Goal: Task Accomplishment & Management: Complete application form

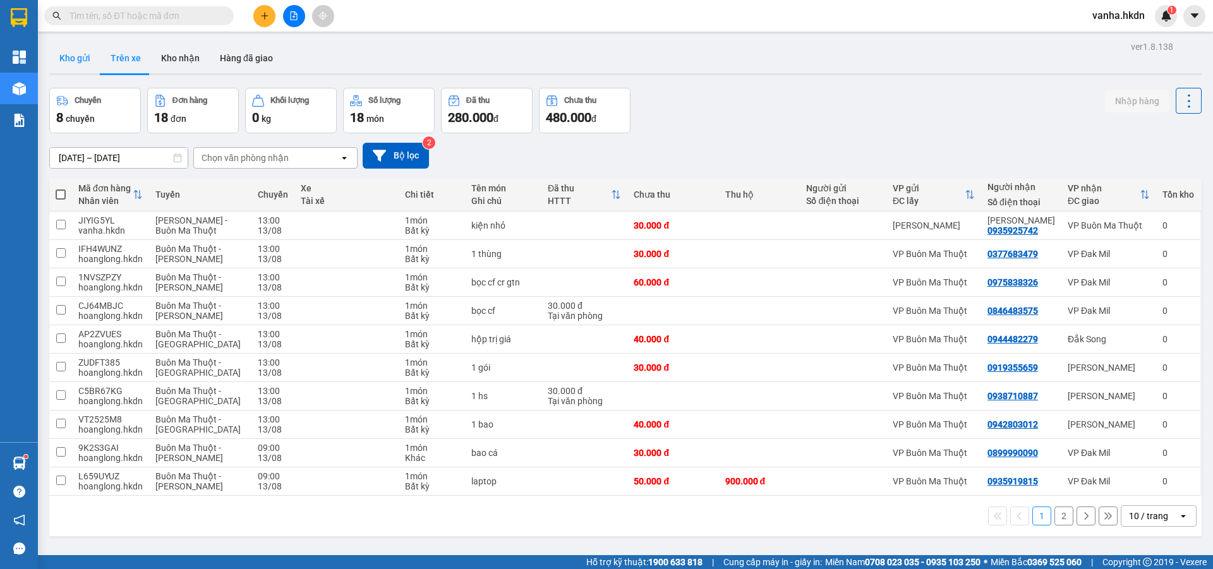
click at [75, 57] on button "Kho gửi" at bounding box center [74, 58] width 51 height 30
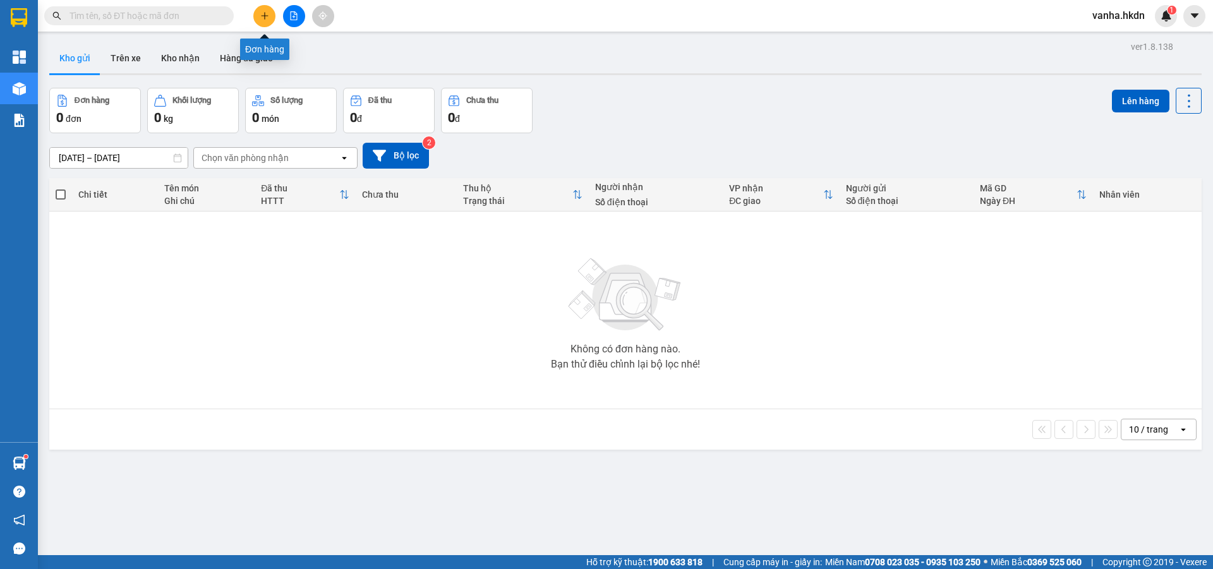
click at [265, 22] on button at bounding box center [264, 16] width 22 height 22
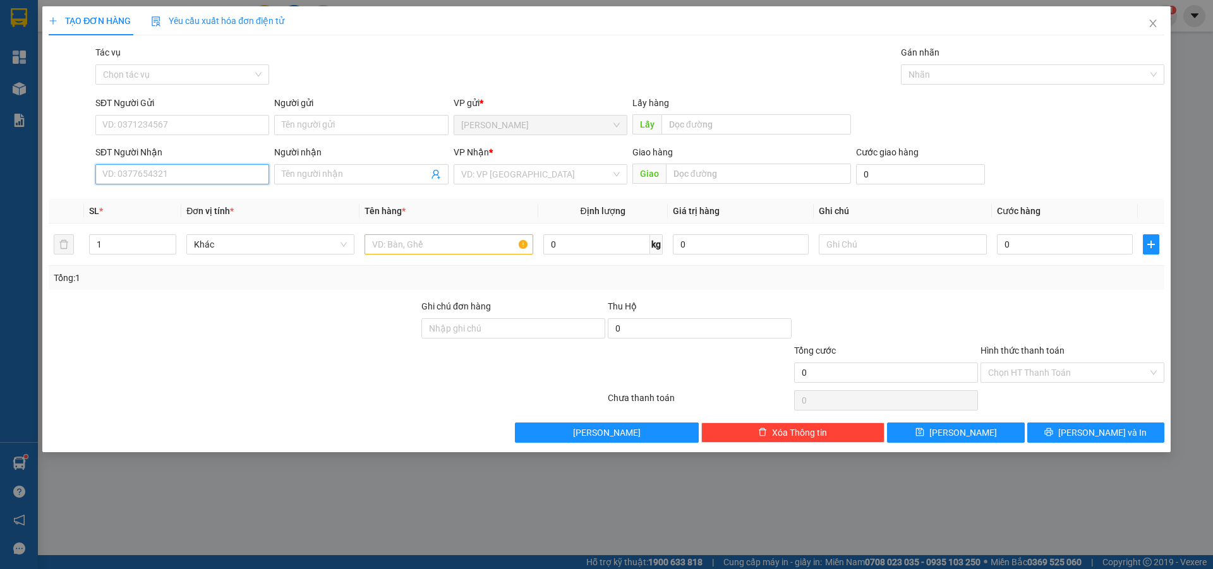
click at [128, 180] on input "SĐT Người Nhận" at bounding box center [182, 174] width 174 height 20
type input "0916472288"
click at [566, 178] on input "search" at bounding box center [536, 174] width 150 height 19
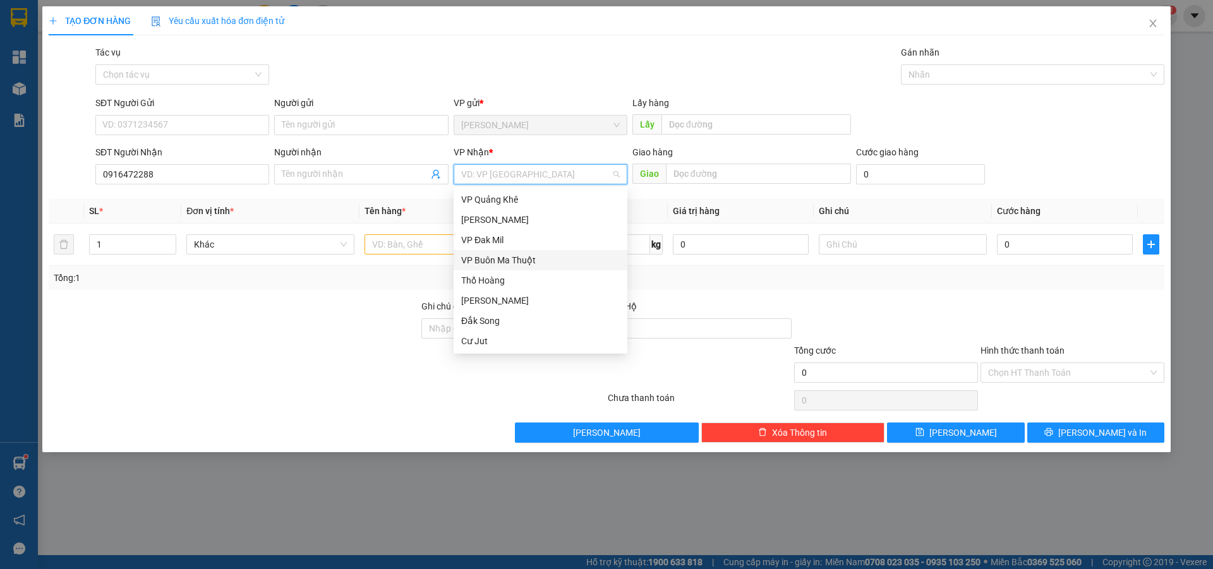
click at [500, 257] on div "VP Buôn Ma Thuột" at bounding box center [540, 260] width 159 height 14
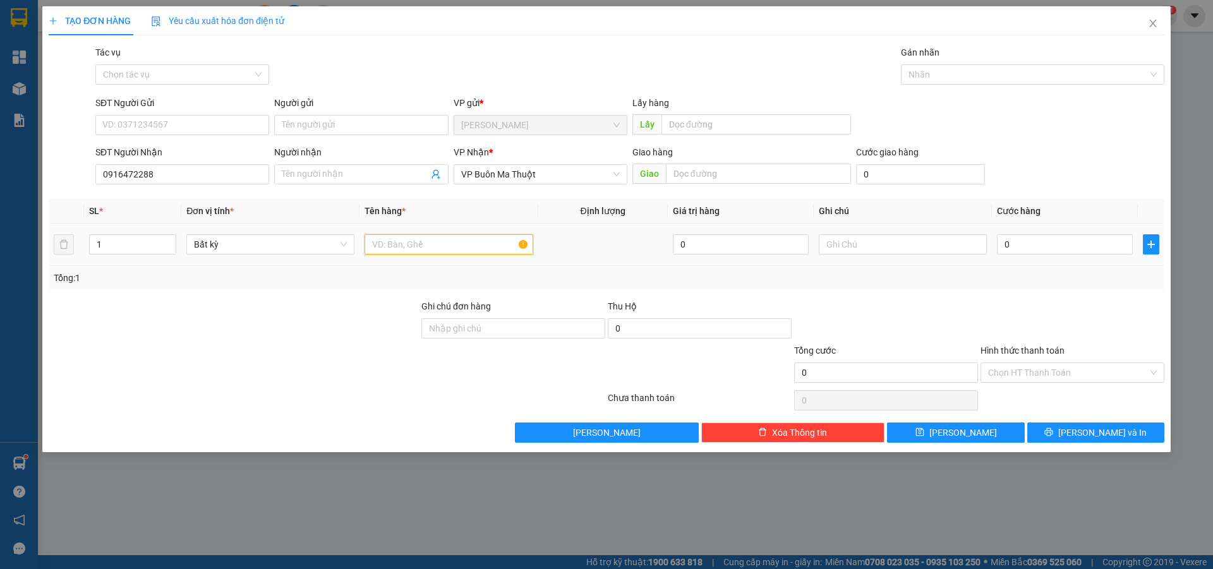
click at [411, 246] on input "text" at bounding box center [448, 244] width 168 height 20
type input "gói"
click at [1068, 247] on input "0" at bounding box center [1065, 244] width 136 height 20
type input "3"
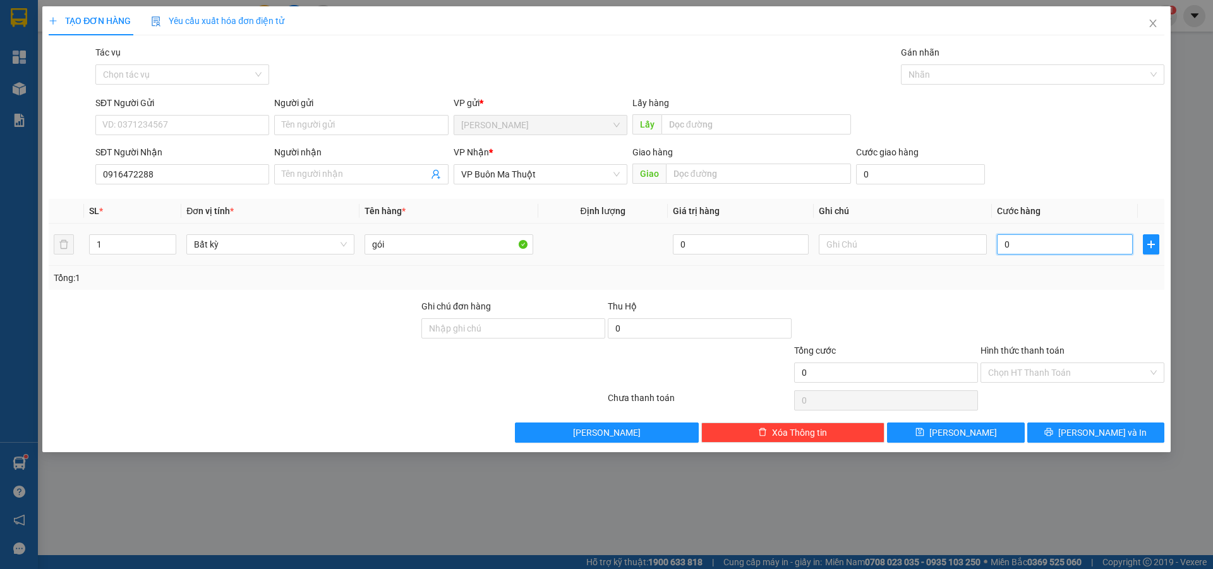
type input "3"
type input "30"
type input "300"
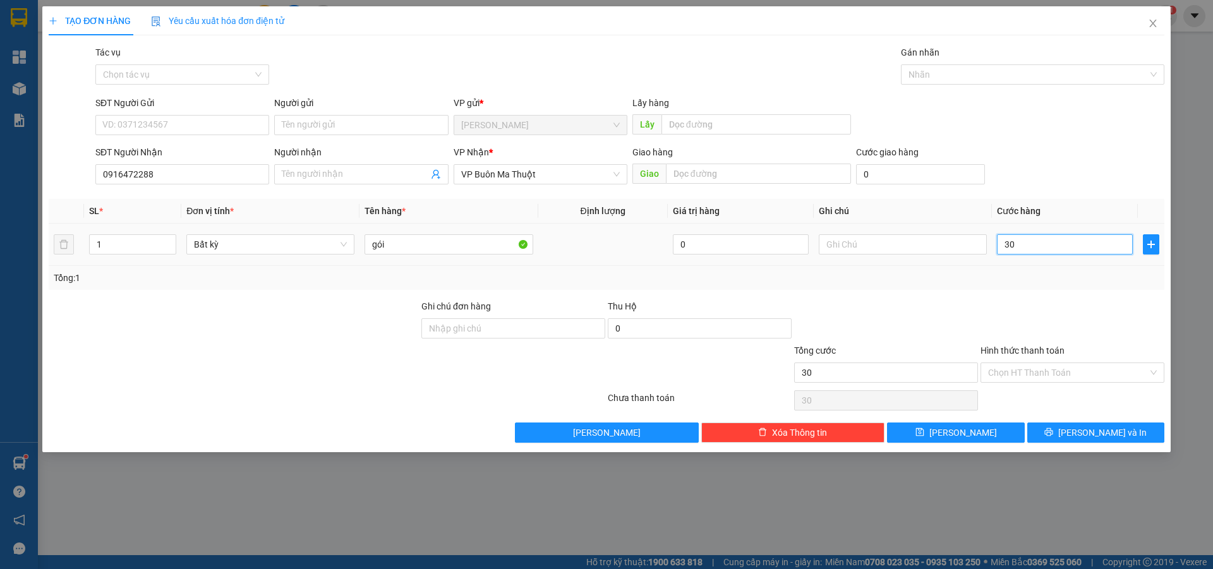
type input "300"
type input "3.000"
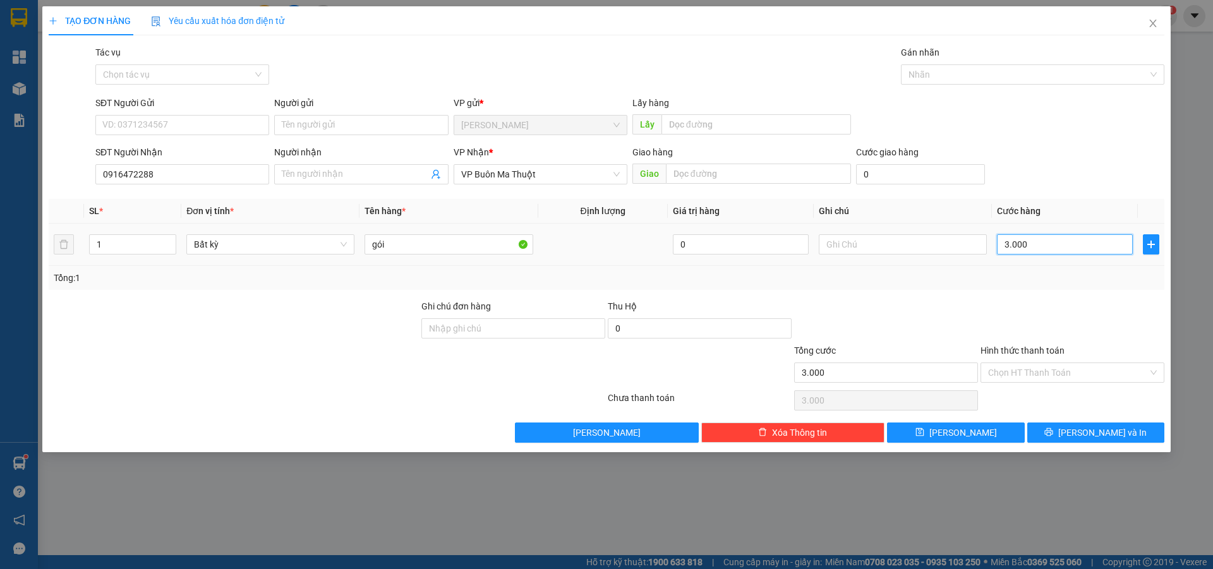
type input "30.000"
click at [962, 443] on div "TẠO ĐƠN HÀNG Yêu cầu xuất hóa đơn điện tử Transit Pickup Surcharge Ids Transit …" at bounding box center [606, 229] width 1128 height 446
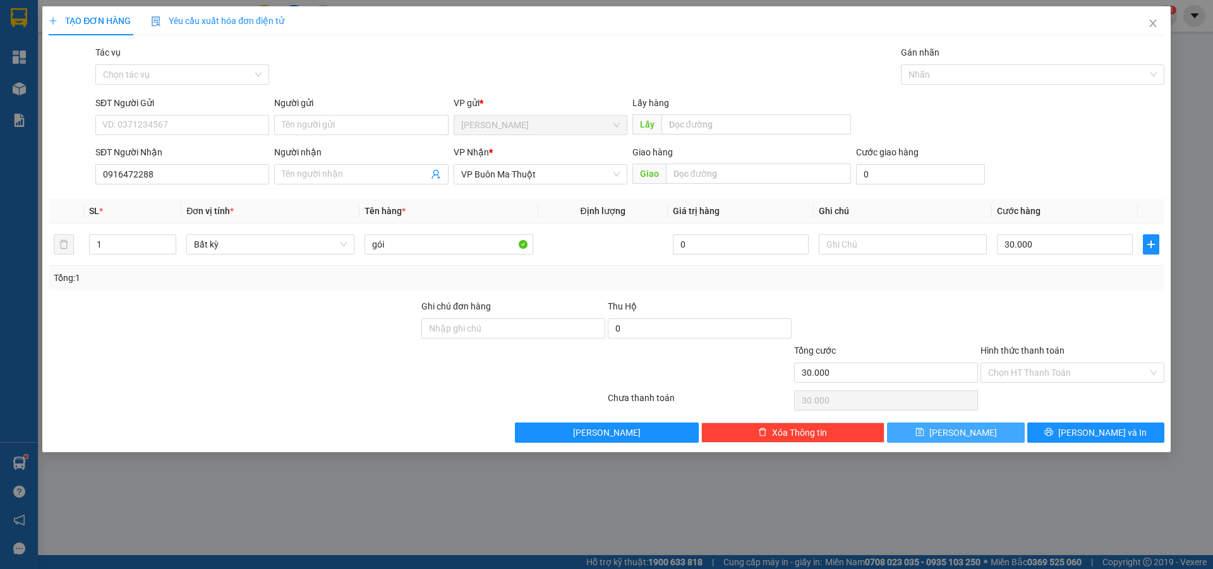
click at [962, 435] on span "[PERSON_NAME]" at bounding box center [963, 433] width 68 height 14
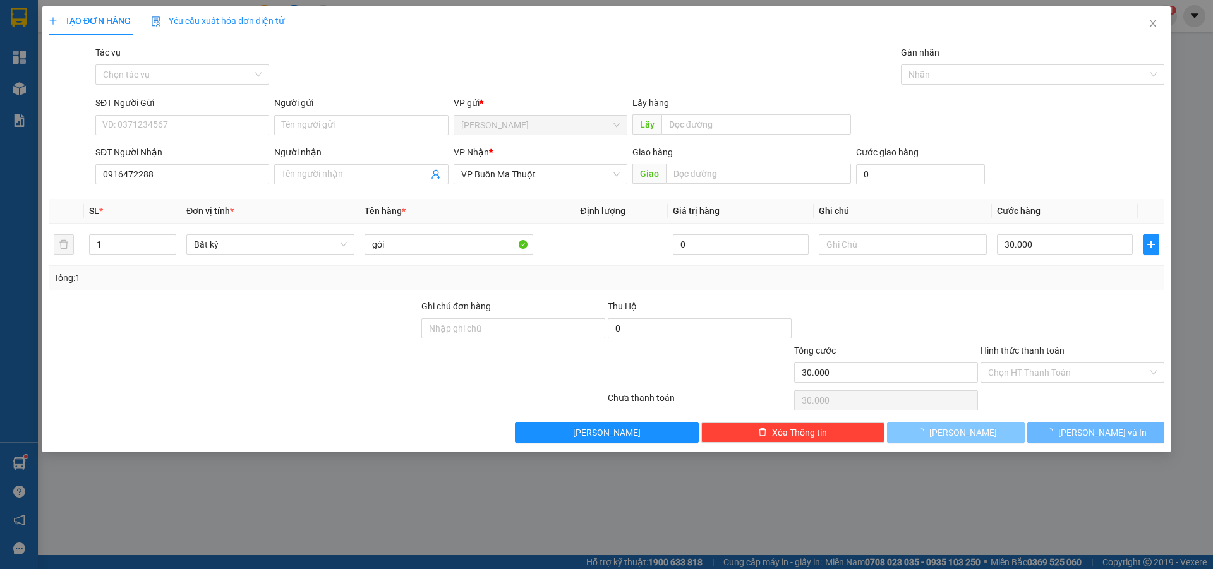
type input "0"
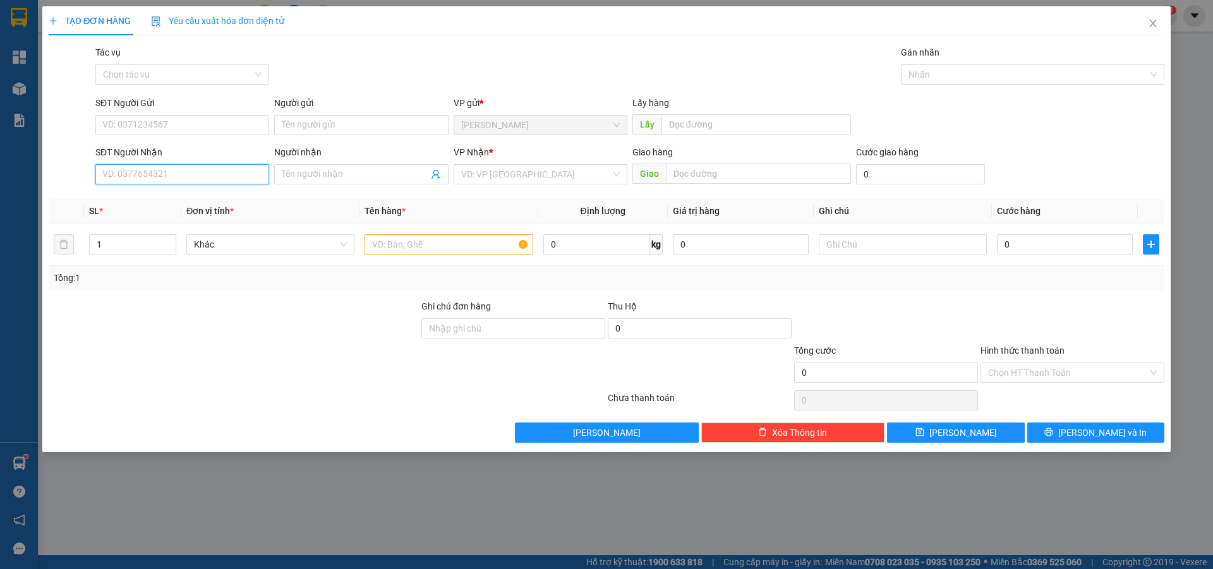
click at [147, 171] on input "SĐT Người Nhận" at bounding box center [182, 174] width 174 height 20
click at [1154, 22] on icon "close" at bounding box center [1152, 24] width 7 height 8
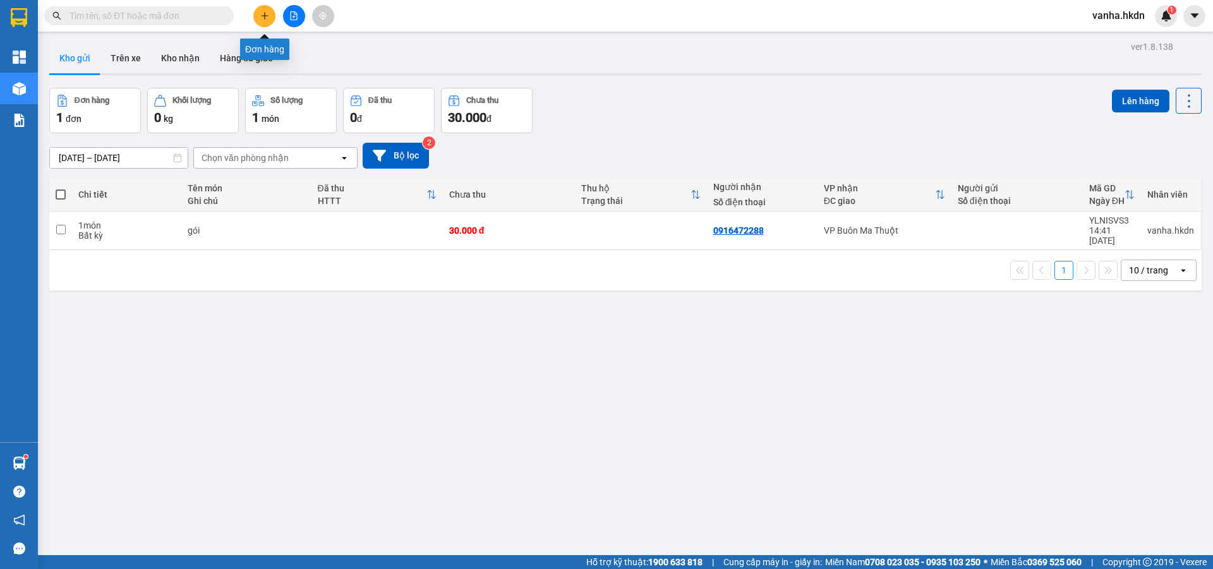
click at [266, 13] on icon "plus" at bounding box center [264, 15] width 9 height 9
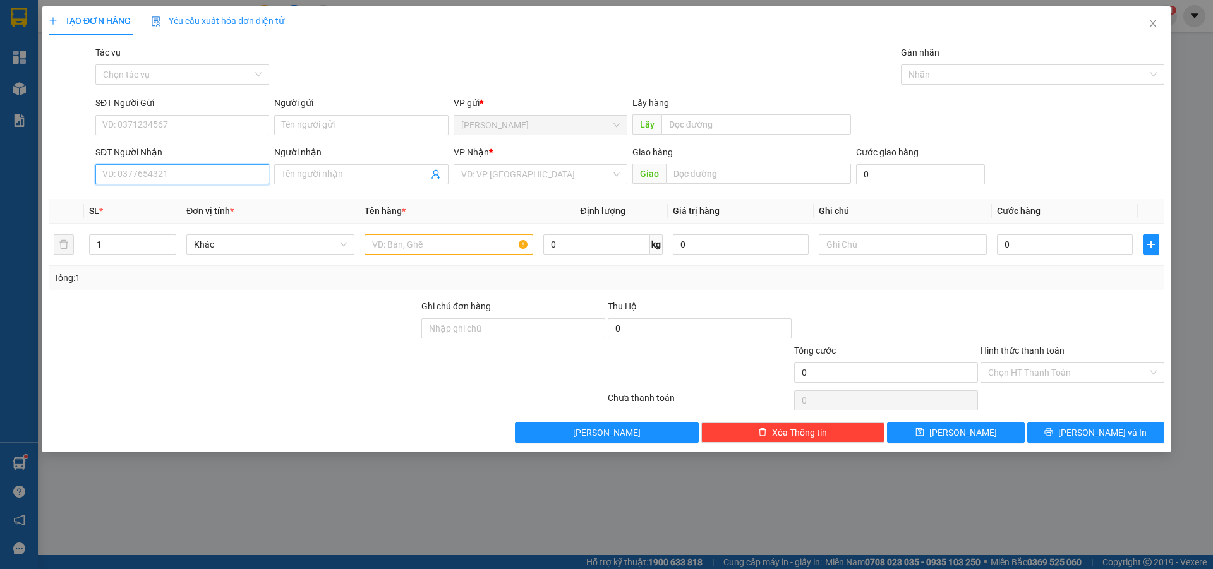
click at [132, 177] on input "SĐT Người Nhận" at bounding box center [182, 174] width 174 height 20
type input "0965577986"
click at [544, 179] on input "search" at bounding box center [536, 174] width 150 height 19
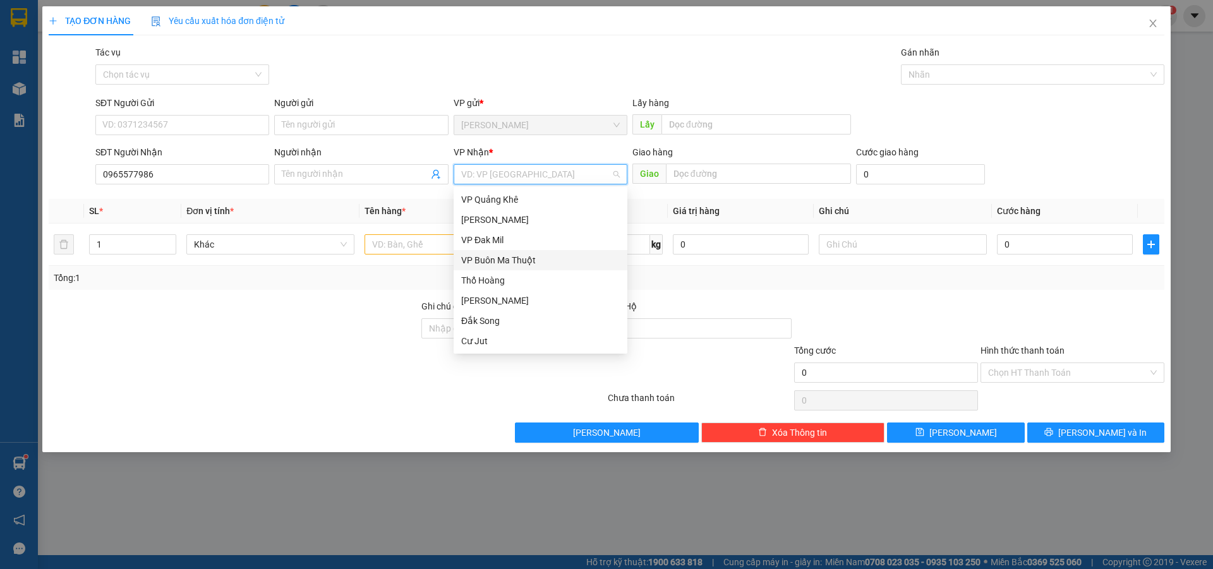
click at [501, 260] on div "VP Buôn Ma Thuột" at bounding box center [540, 260] width 159 height 14
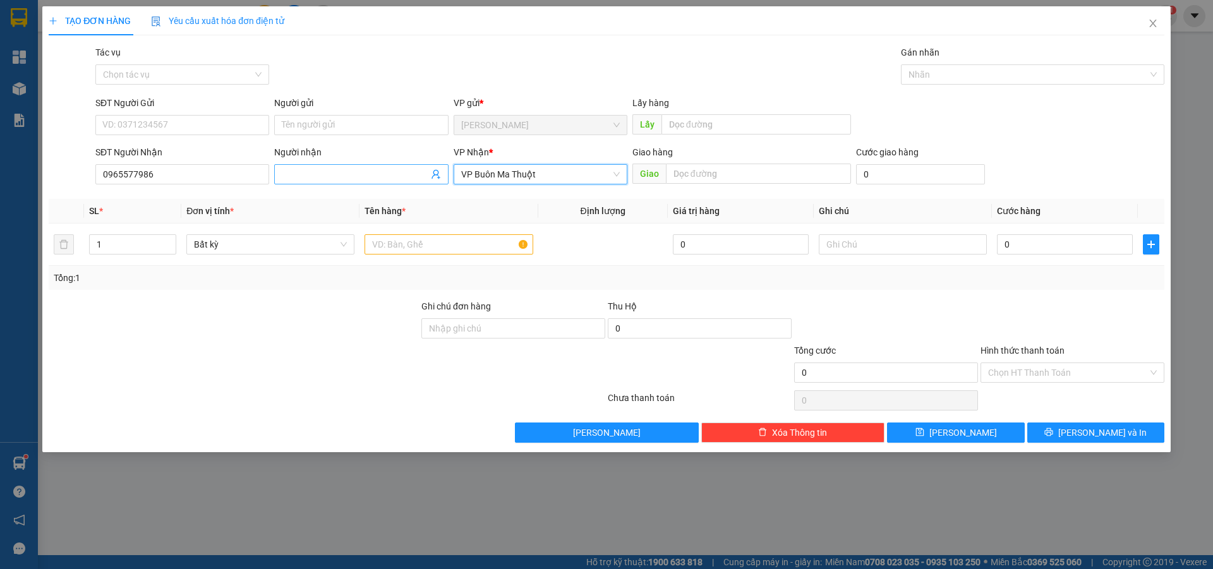
click at [358, 178] on input "Người nhận" at bounding box center [355, 174] width 146 height 14
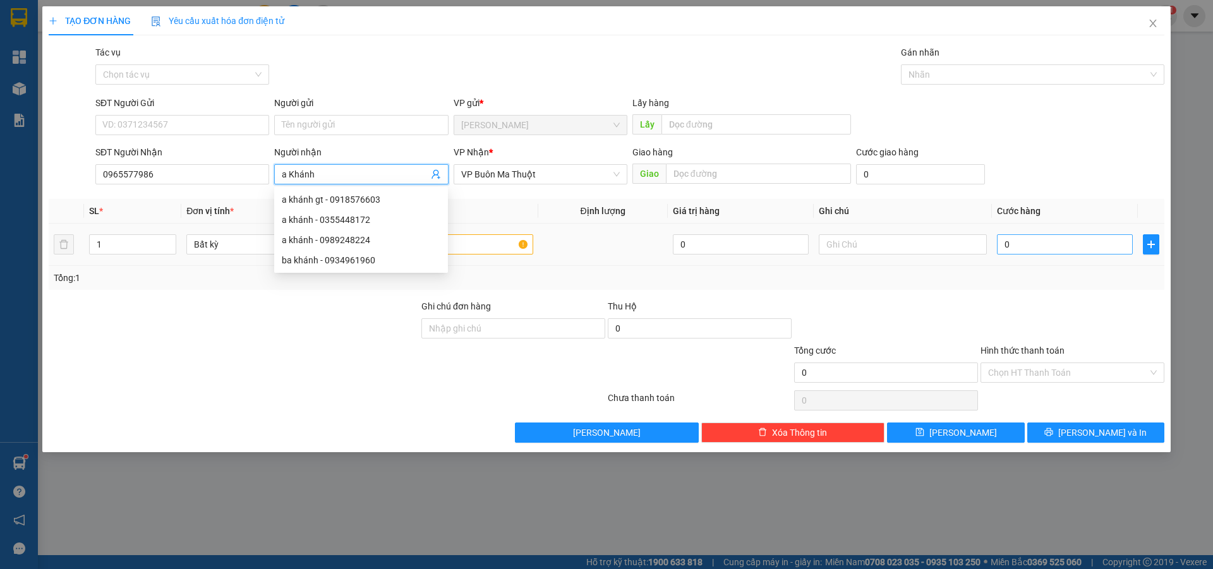
type input "a Khánh"
click at [1064, 240] on input "0" at bounding box center [1065, 244] width 136 height 20
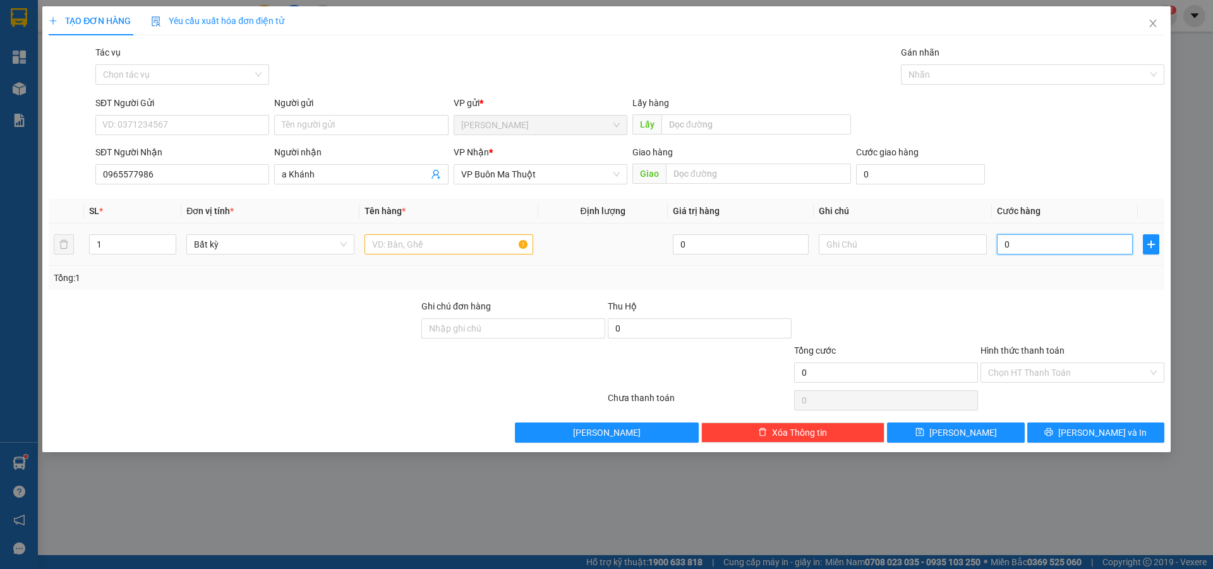
type input "3"
type input "0"
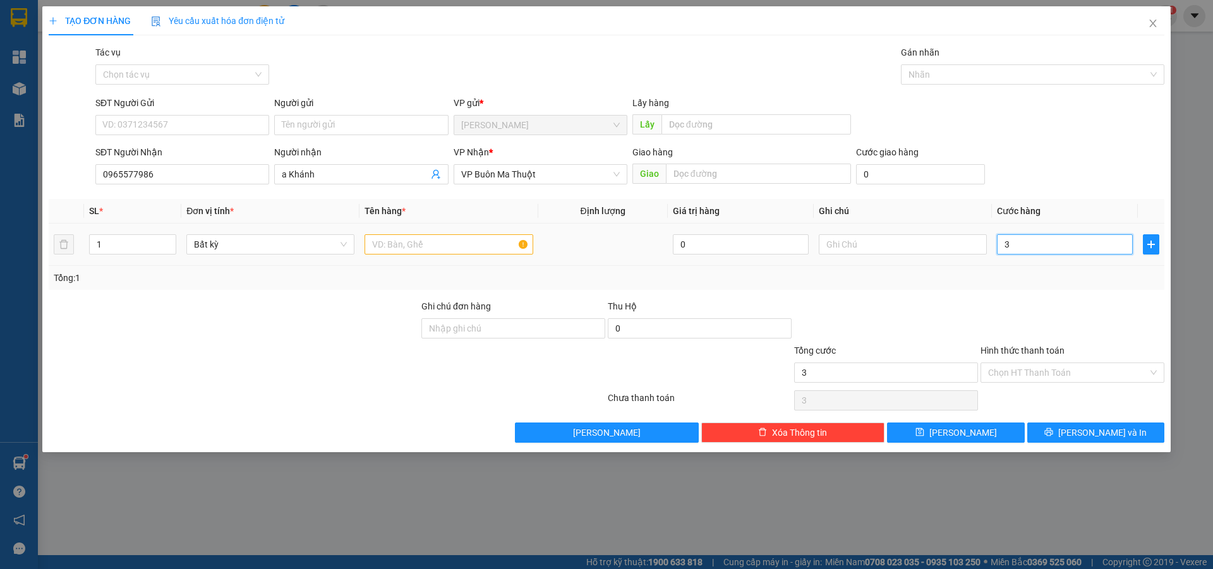
type input "0"
click at [442, 246] on input "text" at bounding box center [448, 244] width 168 height 20
type input "k"
type input "thùng"
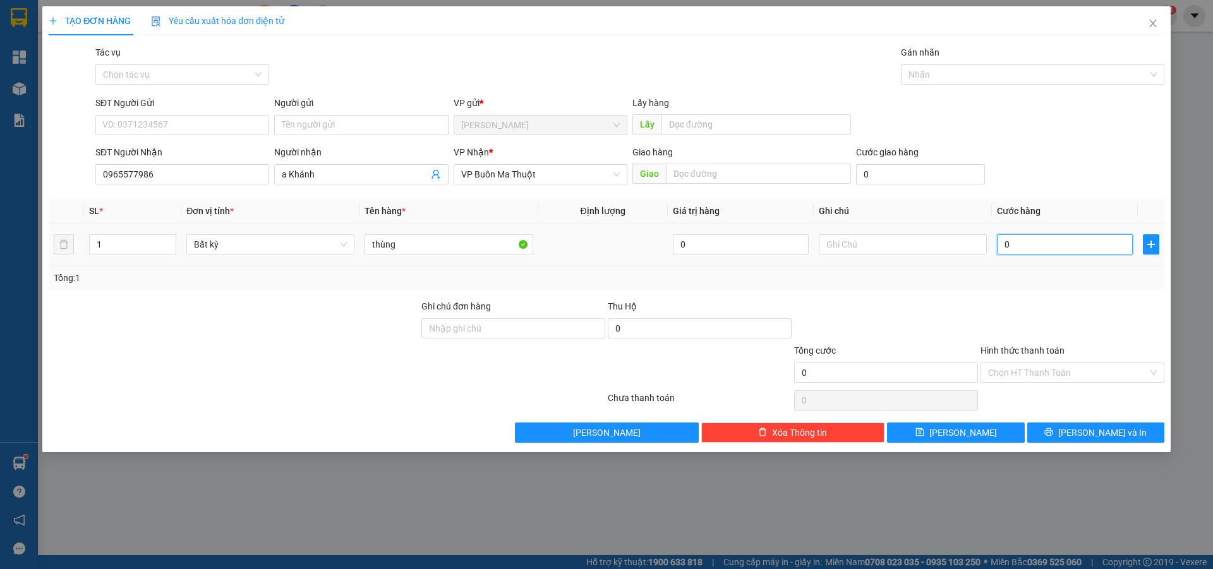
click at [1047, 248] on input "0" at bounding box center [1065, 244] width 136 height 20
type input "3"
type input "30"
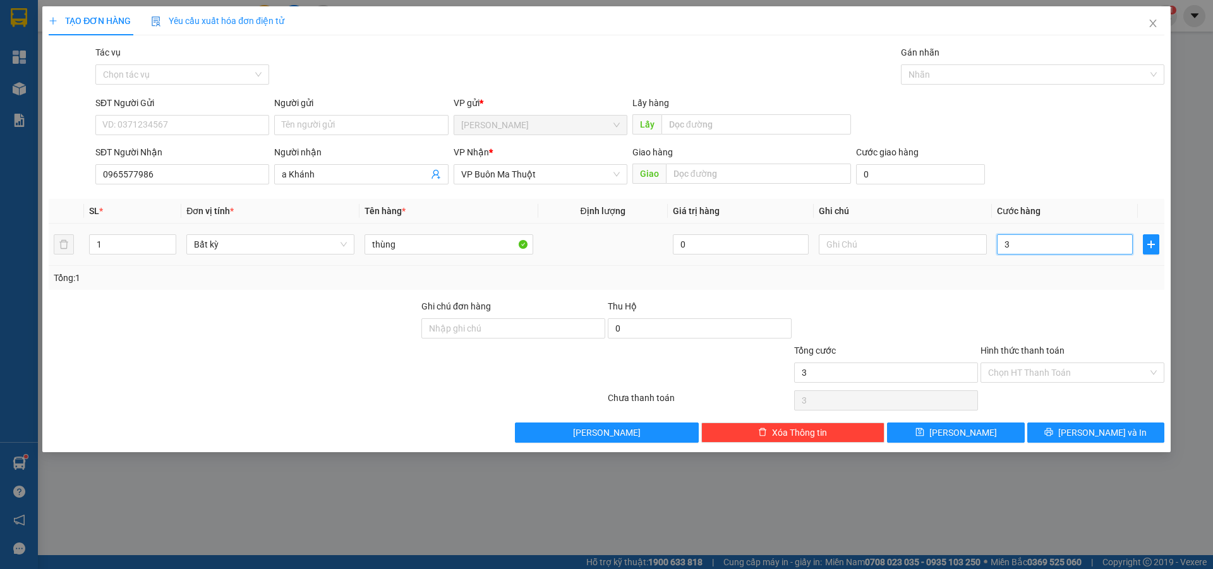
type input "30"
type input "300"
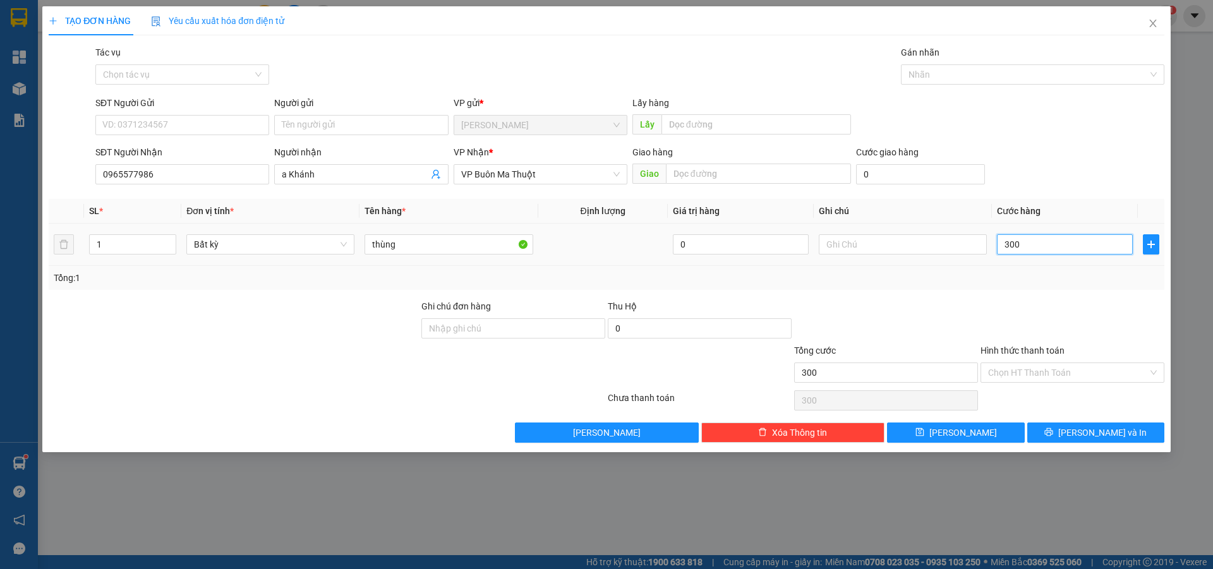
type input "3.000"
type input "30.000"
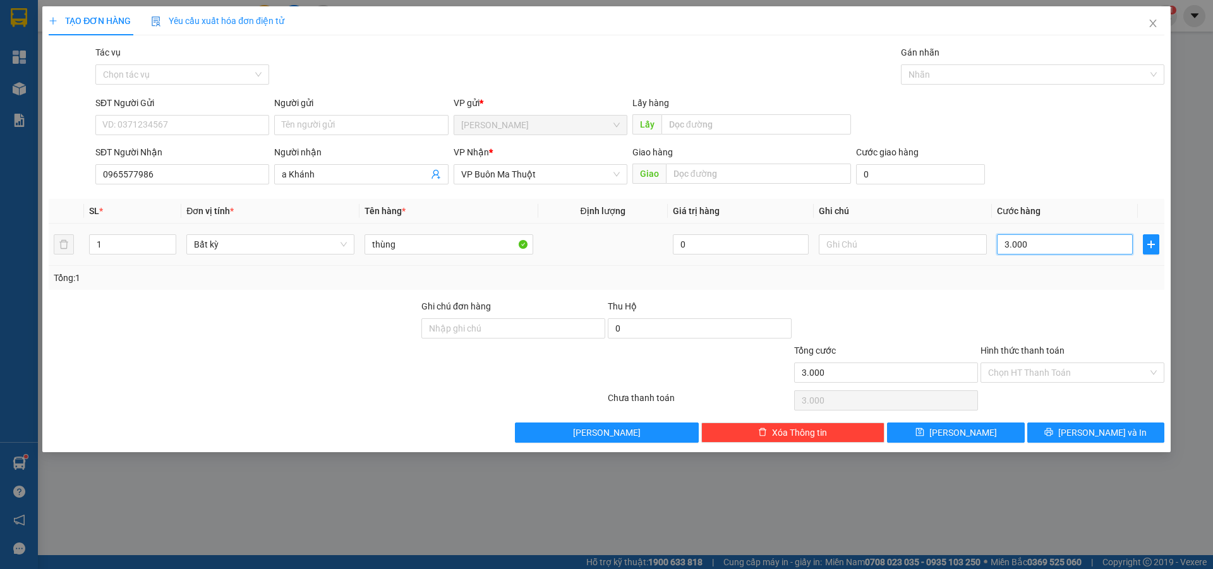
type input "30.000"
click at [984, 429] on button "[PERSON_NAME]" at bounding box center [955, 433] width 137 height 20
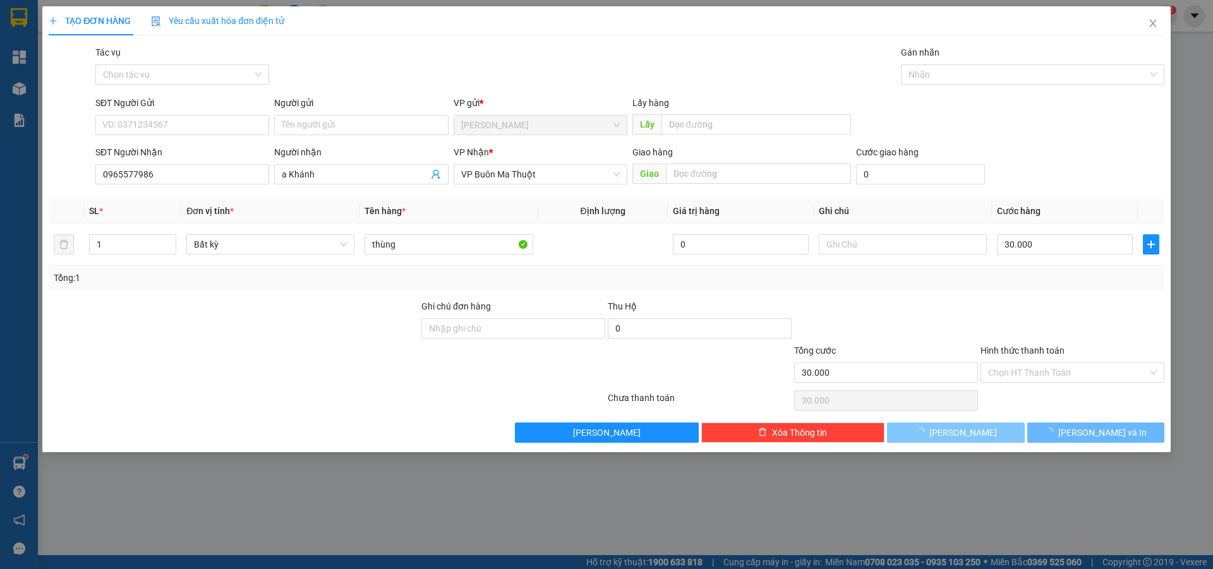
type input "0"
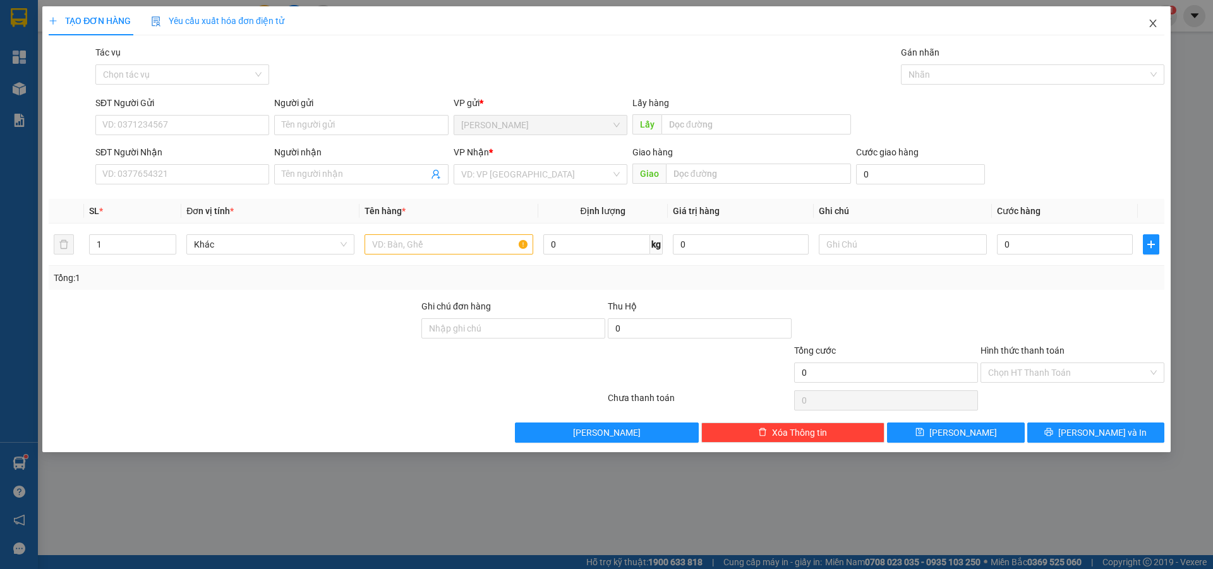
click at [1155, 21] on icon "close" at bounding box center [1152, 24] width 7 height 8
